Goal: Information Seeking & Learning: Understand process/instructions

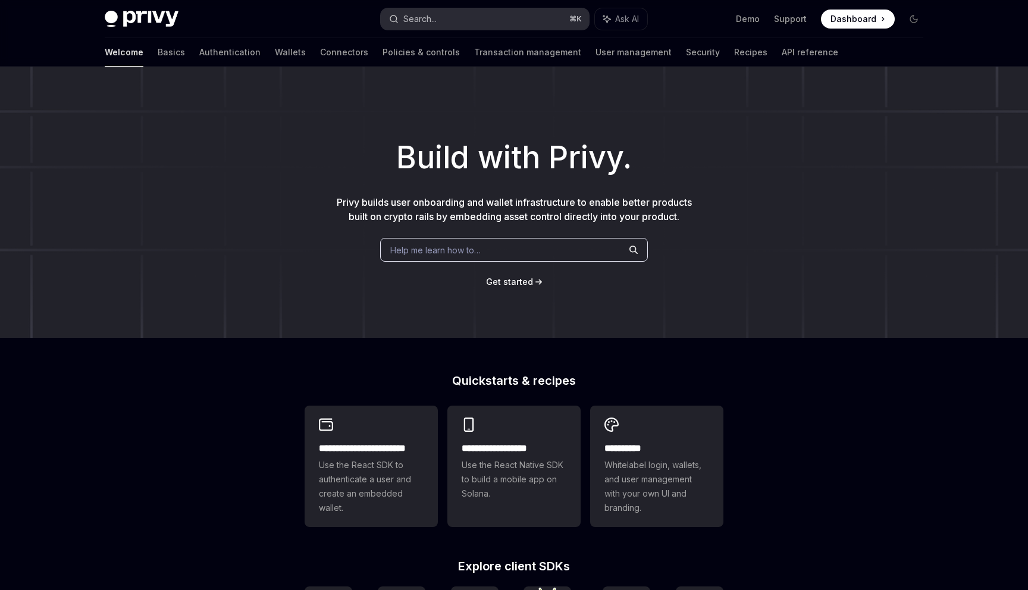
click at [530, 12] on button "Search... ⌘ K" at bounding box center [485, 18] width 208 height 21
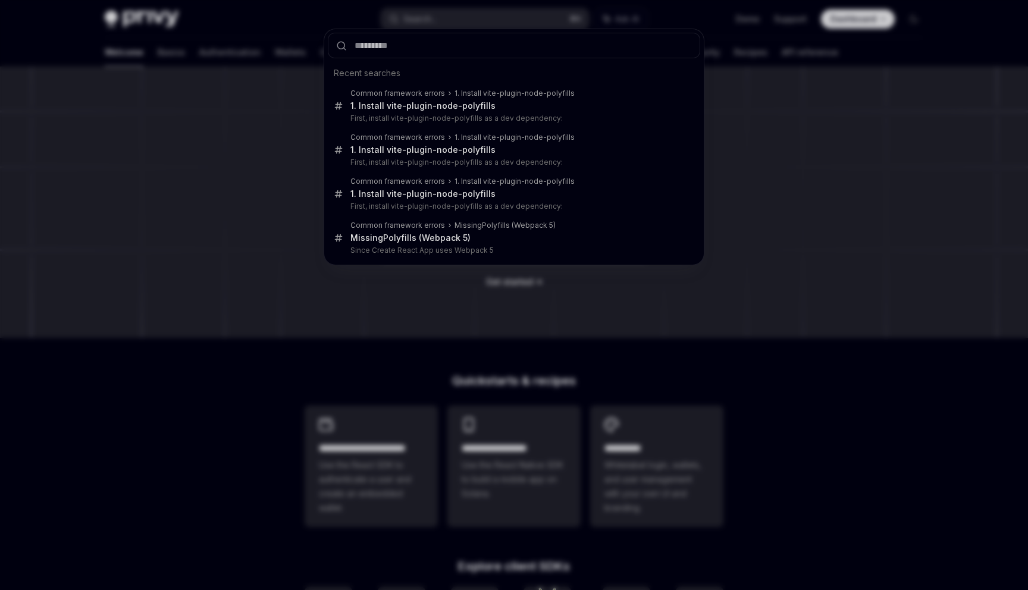
click at [268, 137] on div "Recent searches Common framework errors 1. Install vite-plugin-node-polyfills 1…" at bounding box center [514, 295] width 1028 height 590
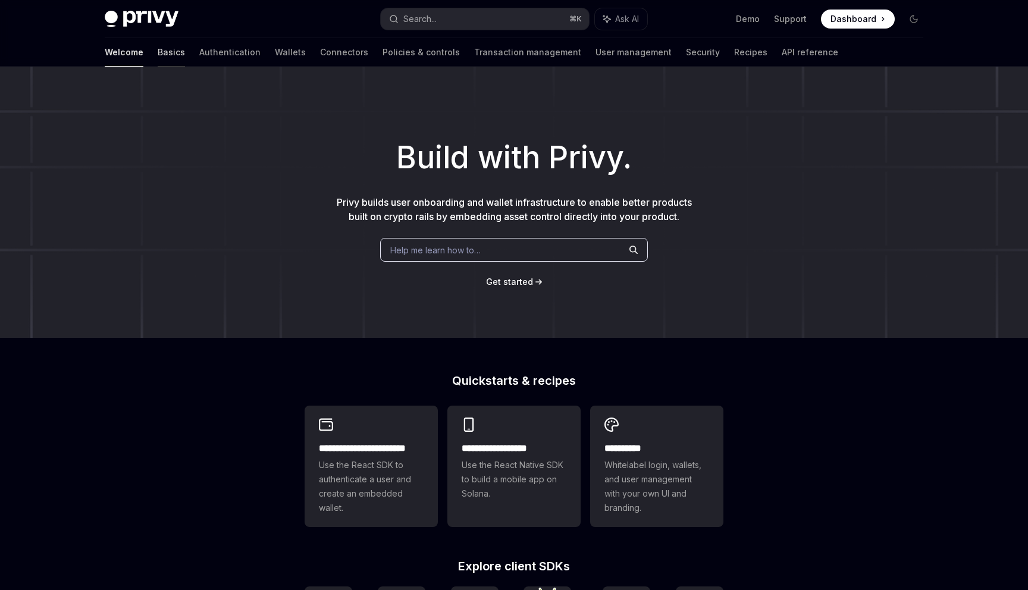
click at [158, 52] on link "Basics" at bounding box center [171, 52] width 27 height 29
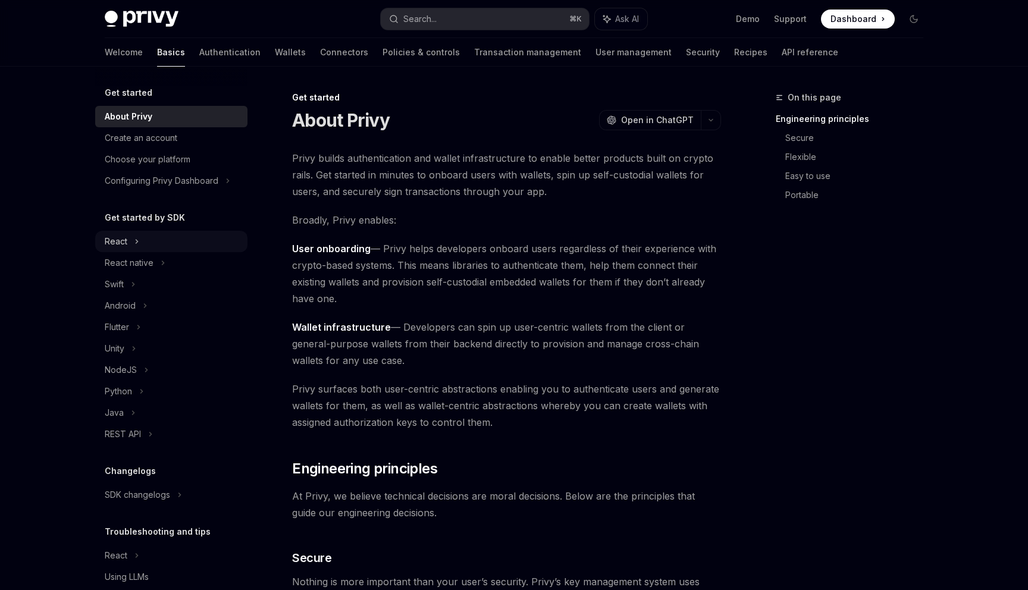
click at [149, 246] on div "React" at bounding box center [171, 241] width 152 height 21
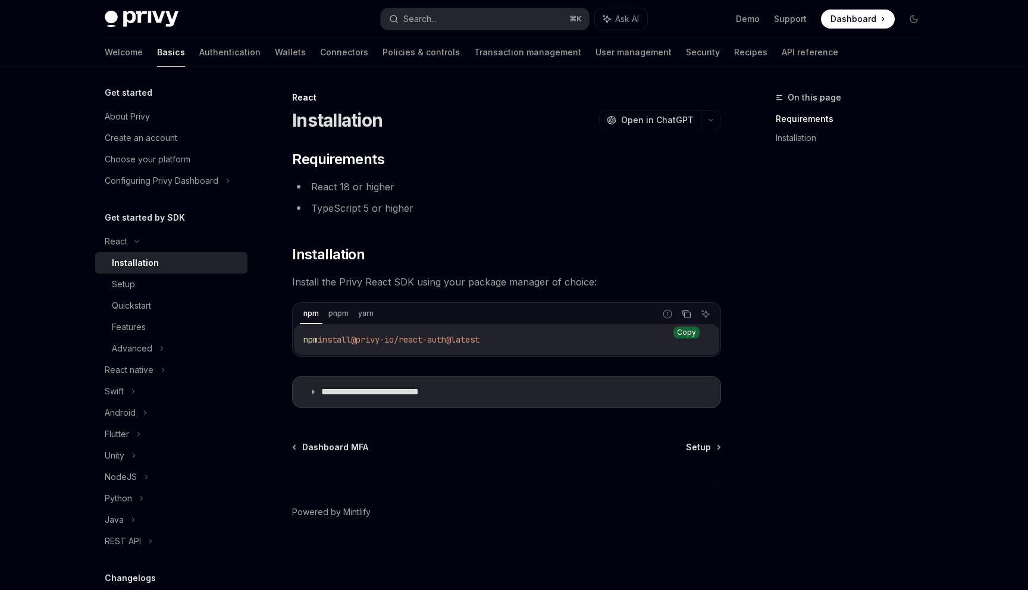
click at [690, 315] on icon "Copy the contents from the code block" at bounding box center [687, 314] width 10 height 10
click at [506, 17] on button "Search... ⌘ K" at bounding box center [485, 18] width 208 height 21
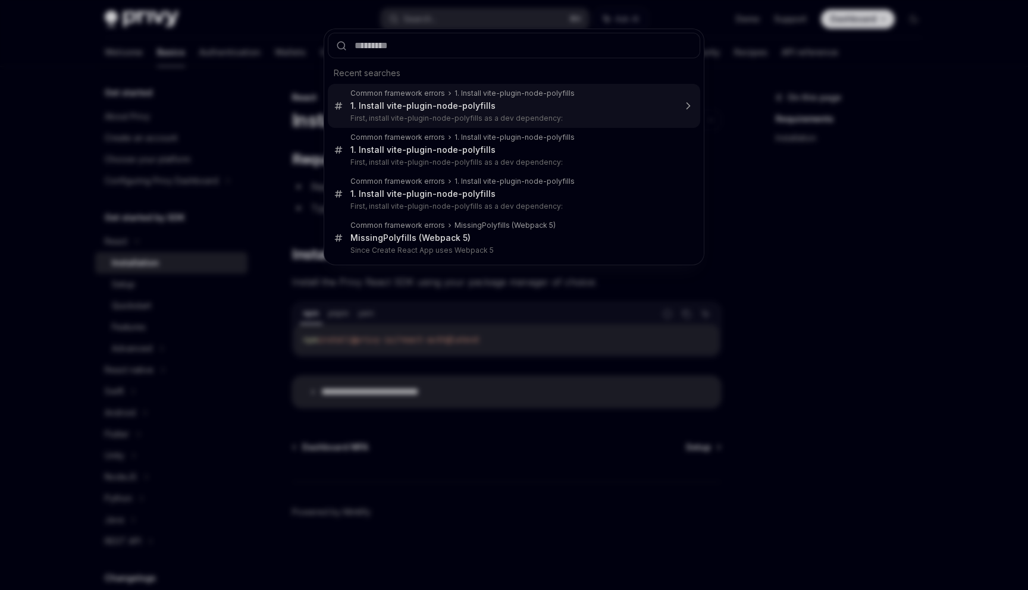
click at [478, 112] on div "Common framework errors 1. Install vite-plugin-node-polyfills 1. Install vite-p…" at bounding box center [512, 106] width 325 height 35
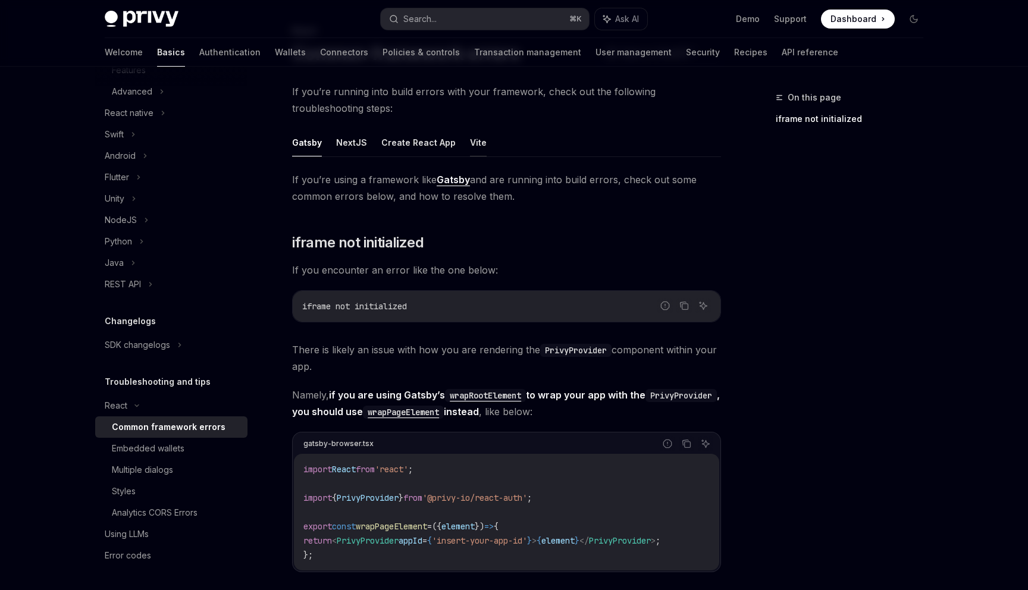
click at [475, 142] on button "Vite" at bounding box center [478, 143] width 17 height 28
type textarea "*"
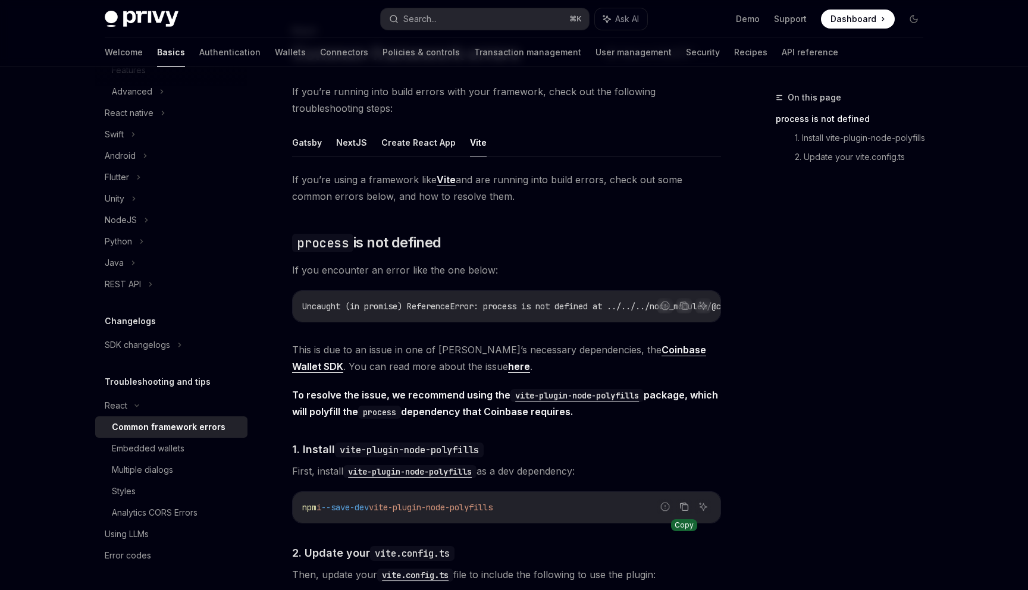
click at [682, 511] on icon "Copy the contents from the code block" at bounding box center [685, 508] width 6 height 6
